Goal: Transaction & Acquisition: Purchase product/service

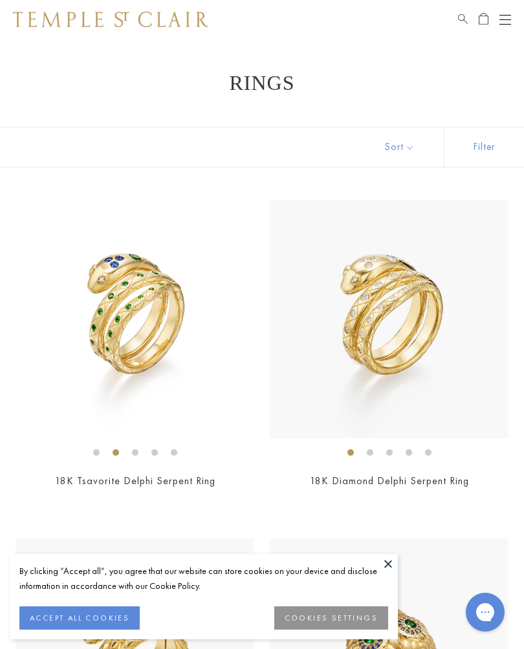
click at [380, 566] on button at bounding box center [387, 563] width 19 height 19
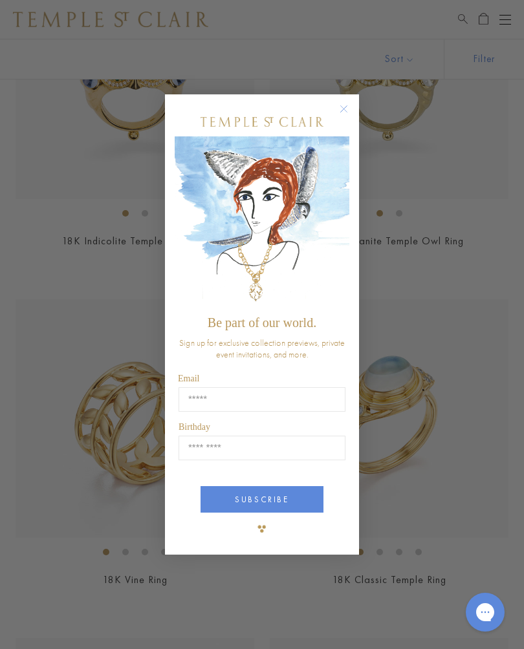
scroll to position [928, 0]
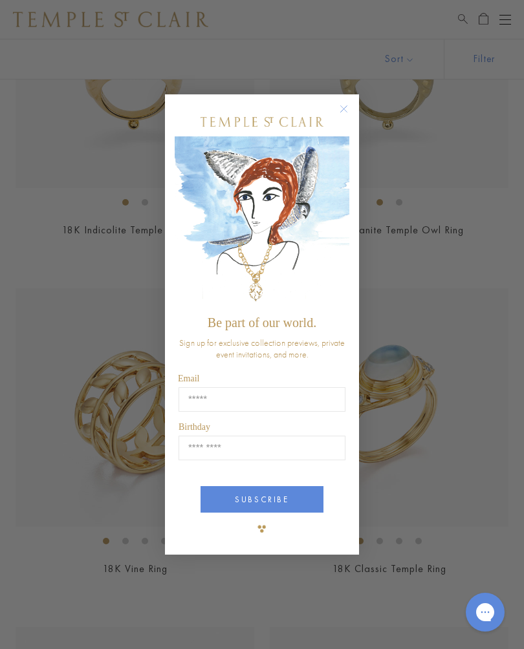
click at [343, 117] on circle "Close dialog" at bounding box center [344, 110] width 16 height 16
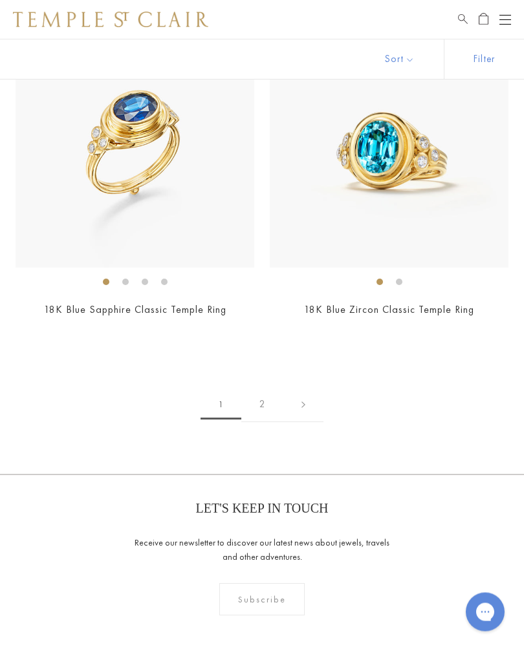
scroll to position [6947, 0]
click at [261, 398] on link "2" at bounding box center [262, 405] width 42 height 36
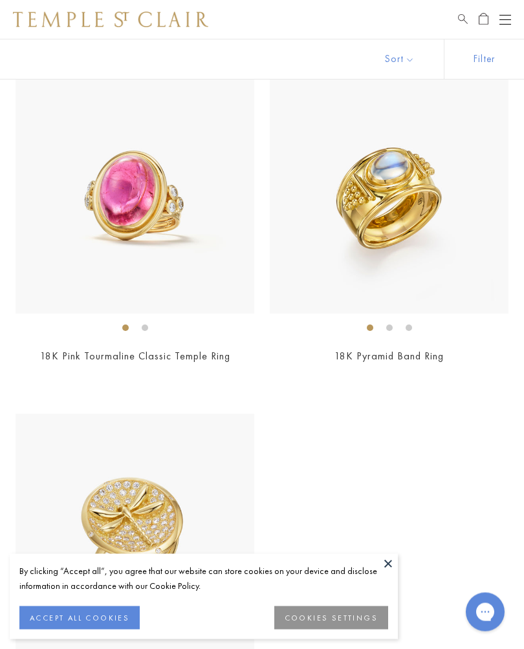
scroll to position [479, 0]
click at [382, 574] on button at bounding box center [387, 563] width 19 height 19
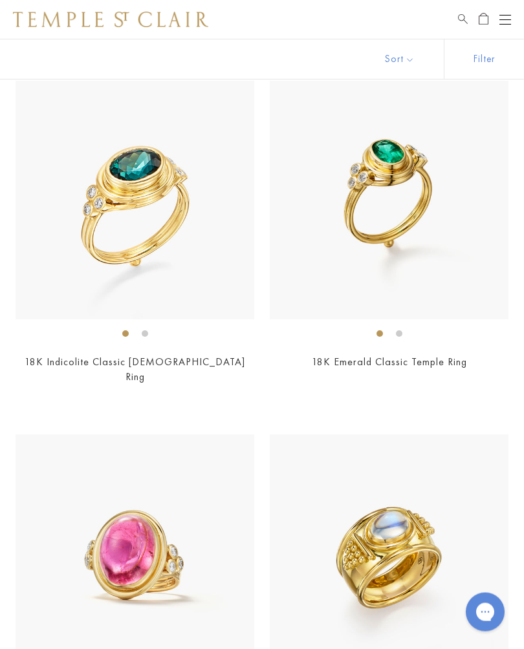
scroll to position [0, 0]
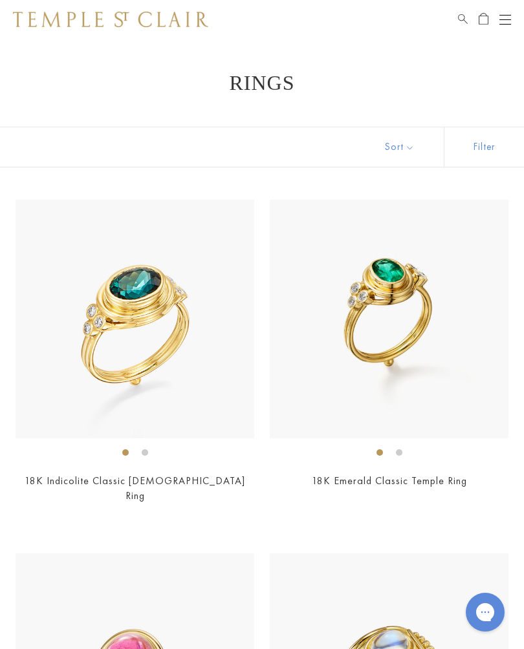
click at [385, 147] on button "Sort" at bounding box center [400, 146] width 88 height 39
click at [465, 23] on span "Search" at bounding box center [463, 17] width 10 height 11
click at [458, 27] on link "Search" at bounding box center [463, 20] width 10 height 16
click at [451, 23] on div "Shop Shop Categories Amulets Pendants & Charms Lockets Chains & Leather Cords E…" at bounding box center [262, 19] width 524 height 39
click at [455, 25] on div "Shop Shop Categories Amulets Pendants & Charms Lockets Chains & Leather Cords E…" at bounding box center [262, 19] width 524 height 39
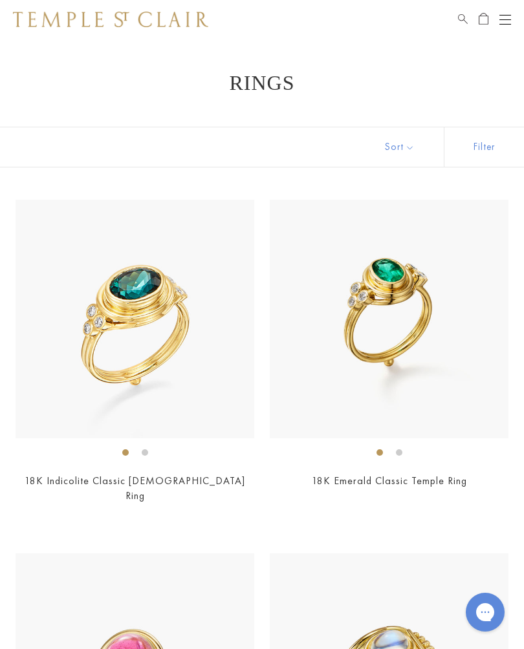
click at [460, 24] on link "Search" at bounding box center [463, 20] width 10 height 16
click at [83, 72] on input "search" at bounding box center [270, 65] width 422 height 15
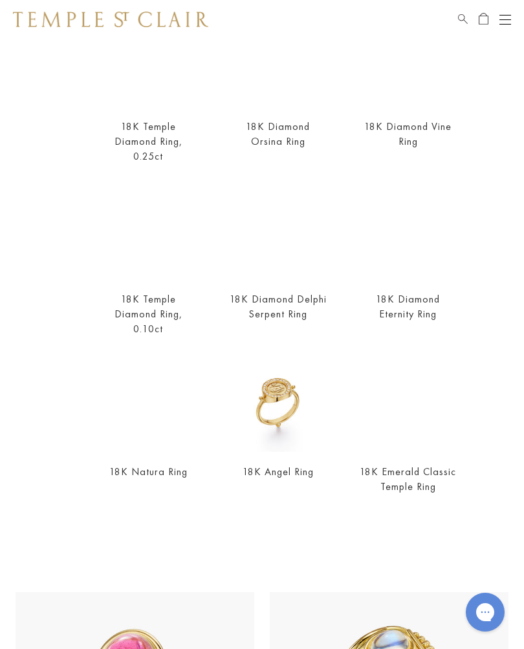
scroll to position [160, 0]
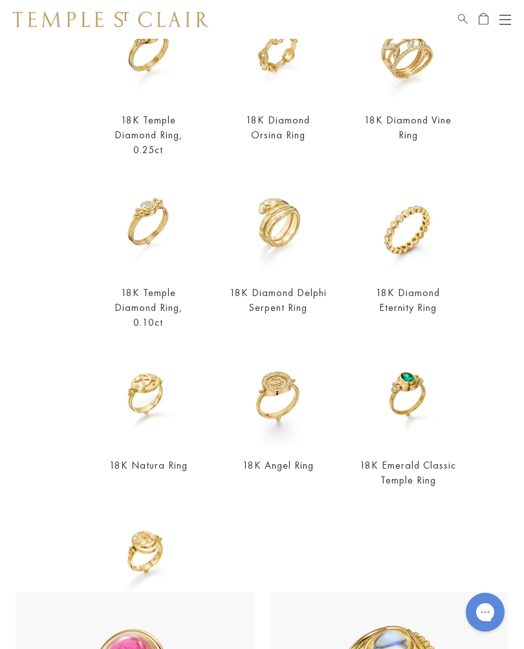
type input "**********"
click at [393, 251] on img at bounding box center [408, 225] width 98 height 98
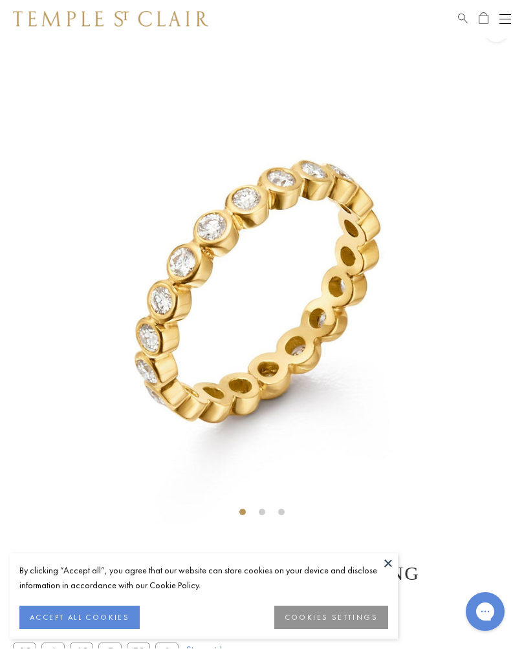
scroll to position [39, 0]
click at [522, 44] on img at bounding box center [262, 262] width 524 height 524
click at [385, 571] on button at bounding box center [387, 563] width 19 height 19
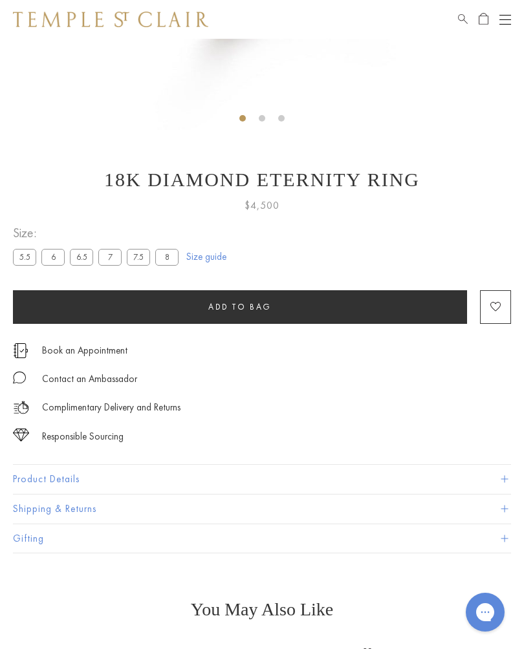
scroll to position [437, 0]
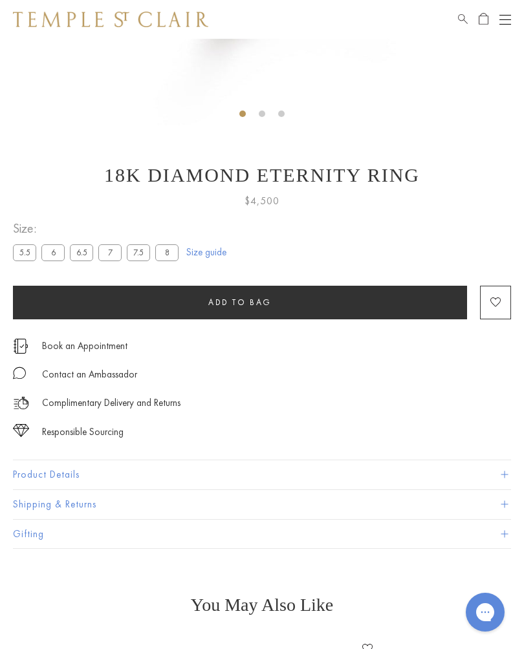
click at [34, 481] on button "Product Details" at bounding box center [262, 474] width 498 height 29
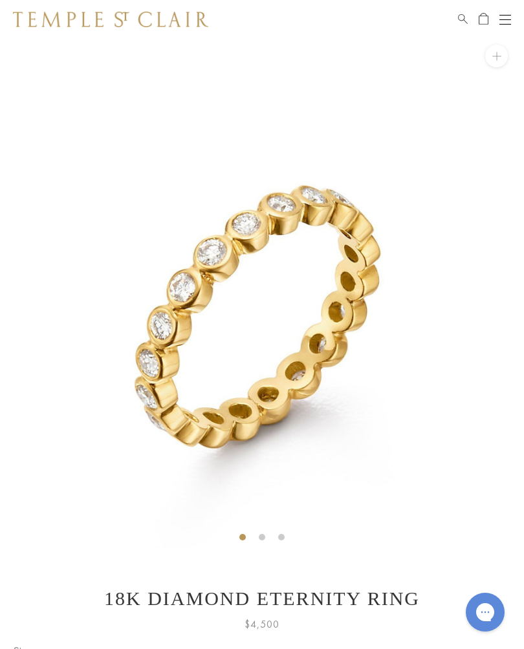
scroll to position [0, 0]
